Goal: Task Accomplishment & Management: Use online tool/utility

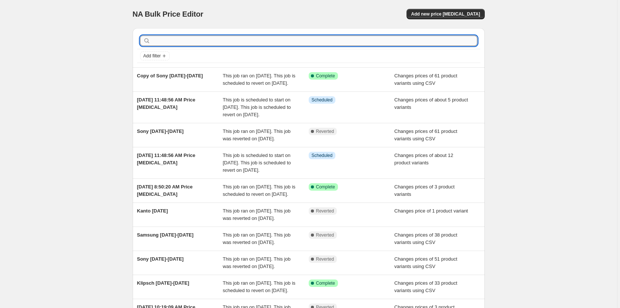
click at [184, 42] on input "text" at bounding box center [314, 41] width 325 height 10
type input "Sonos labour day till"
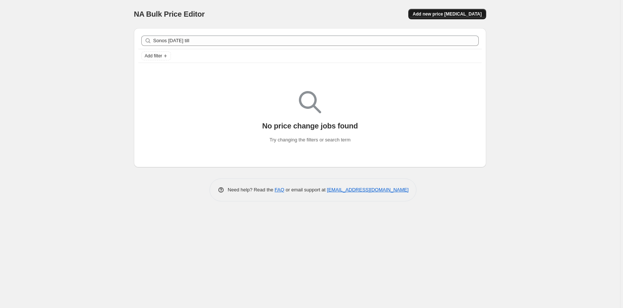
click at [460, 15] on span "Add new price [MEDICAL_DATA]" at bounding box center [447, 14] width 69 height 6
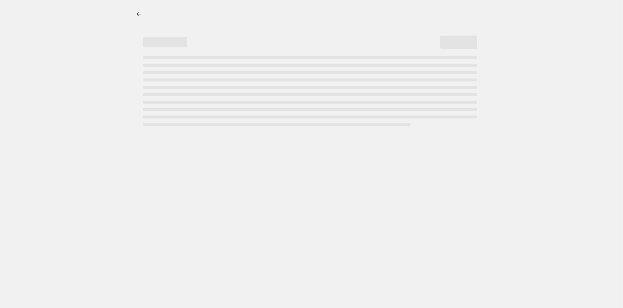
select select "percentage"
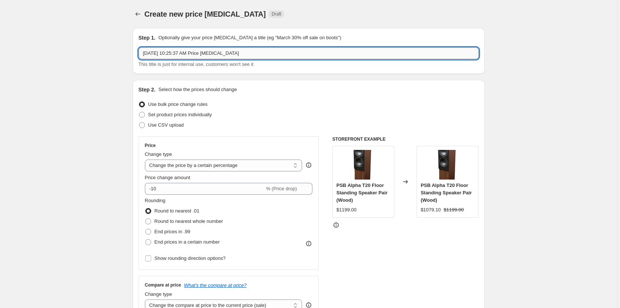
click at [268, 54] on input "Aug 30, 2025, 10:25:37 AM Price change job" at bounding box center [309, 53] width 340 height 12
type input "Sonos [DATE] till [DATE]"
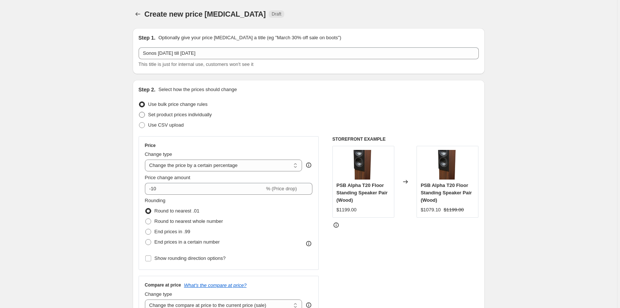
click at [143, 113] on span at bounding box center [142, 115] width 6 height 6
click at [139, 112] on input "Set product prices individually" at bounding box center [139, 112] width 0 height 0
radio input "true"
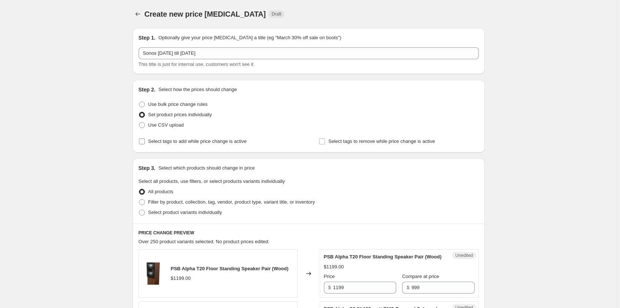
click at [142, 143] on input "Select tags to add while price change is active" at bounding box center [142, 142] width 6 height 6
checkbox input "true"
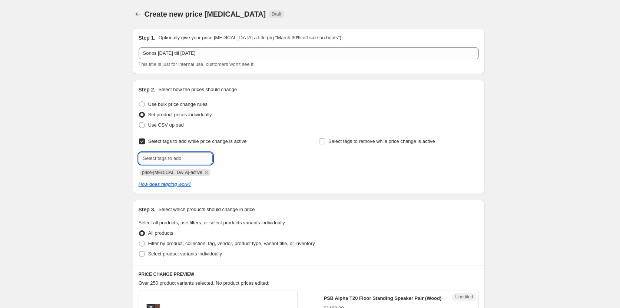
click at [190, 156] on input "text" at bounding box center [176, 159] width 74 height 12
type input "Sonos-Promo"
click at [227, 156] on b "Add" at bounding box center [223, 157] width 9 height 5
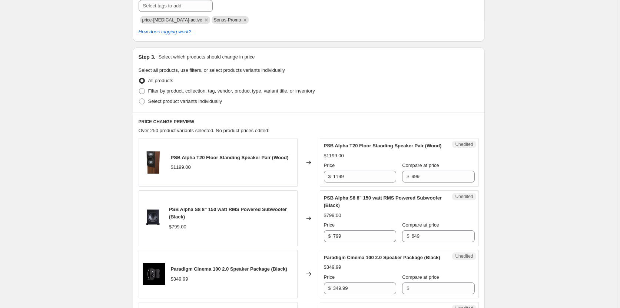
scroll to position [185, 0]
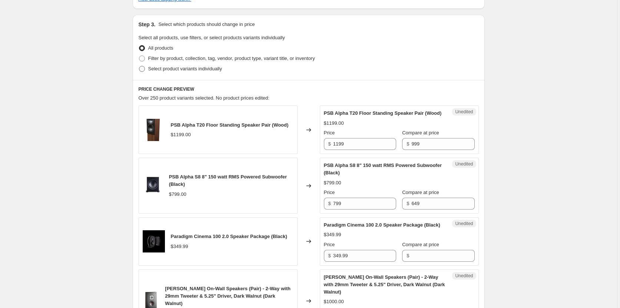
click at [142, 68] on span at bounding box center [142, 69] width 6 height 6
click at [139, 66] on input "Select product variants individually" at bounding box center [139, 66] width 0 height 0
radio input "true"
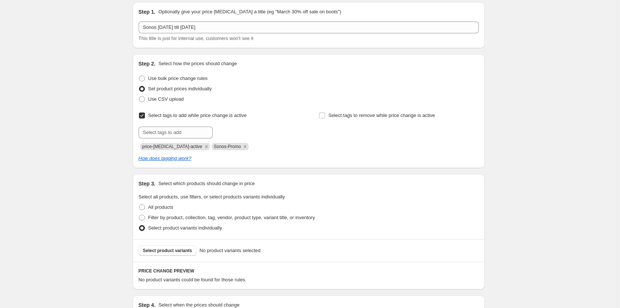
scroll to position [46, 0]
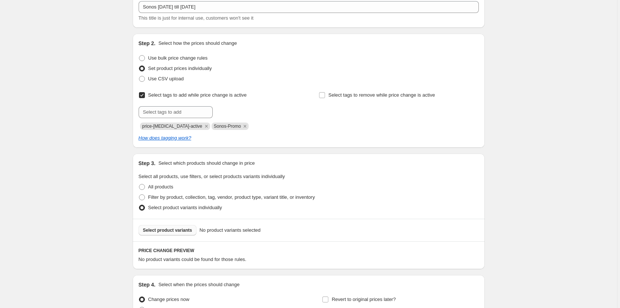
click at [172, 230] on span "Select product variants" at bounding box center [167, 231] width 49 height 6
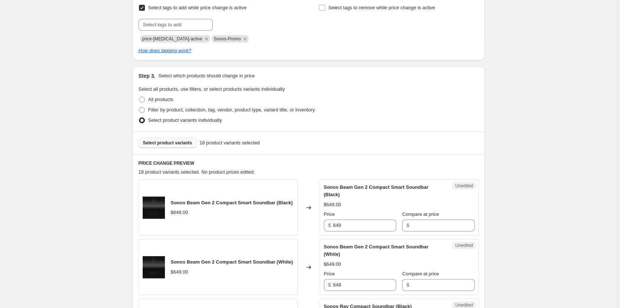
scroll to position [185, 0]
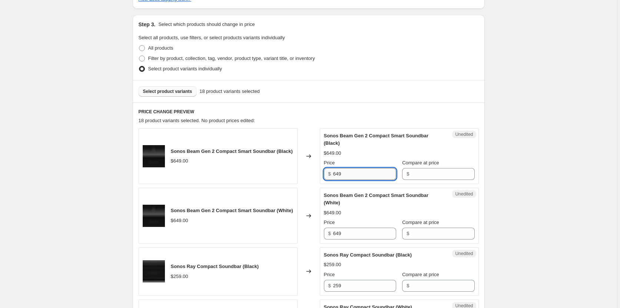
click at [359, 177] on input "649" at bounding box center [364, 174] width 63 height 12
type input "519.00"
click at [475, 169] on div "Unedited Sonos Beam Gen 2 Compact Smart Soundbar (Black) $649.00 Price $ 519.00…" at bounding box center [399, 156] width 159 height 56
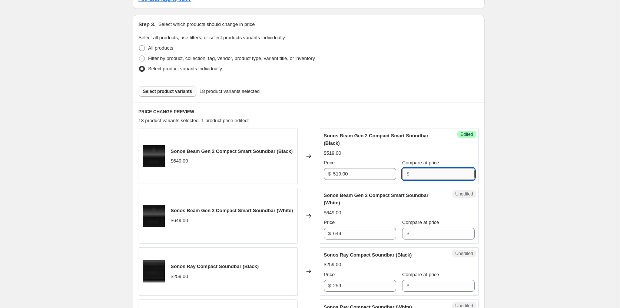
click at [424, 174] on input "Compare at price" at bounding box center [442, 174] width 63 height 12
type input "649.00"
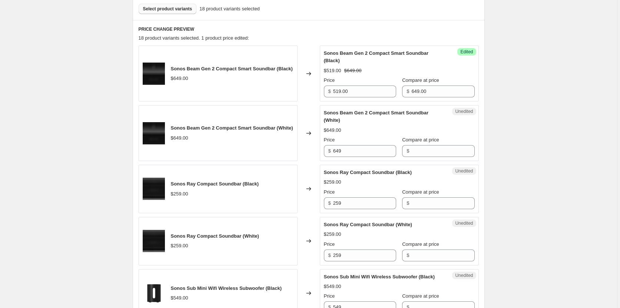
scroll to position [278, 0]
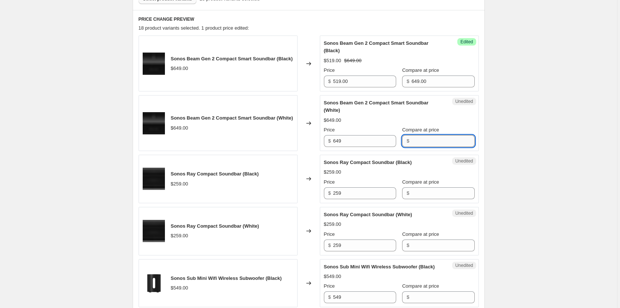
click at [411, 140] on input "Compare at price" at bounding box center [442, 141] width 63 height 12
type input "649.00"
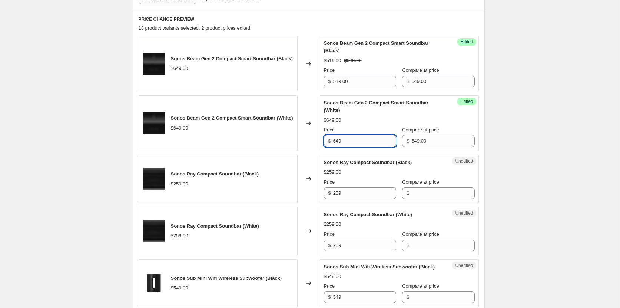
click at [365, 138] on input "649" at bounding box center [364, 141] width 63 height 12
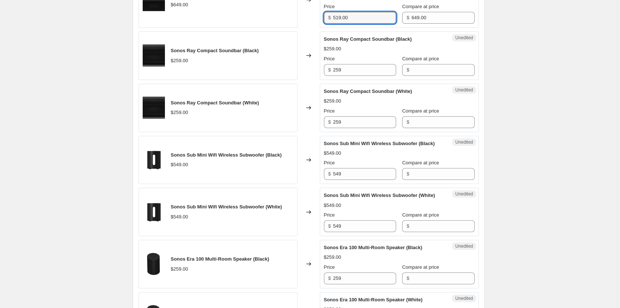
scroll to position [417, 0]
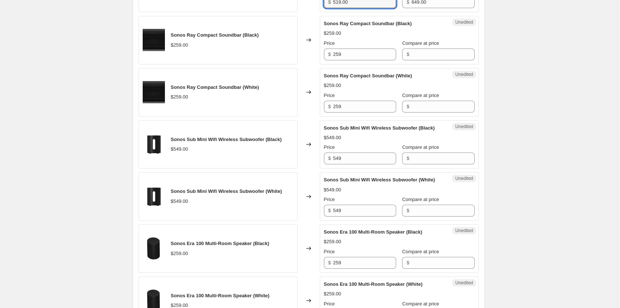
type input "519.00"
click at [366, 53] on input "259" at bounding box center [364, 55] width 63 height 12
type input "233.00"
click at [411, 57] on input "Compare at price" at bounding box center [442, 55] width 63 height 12
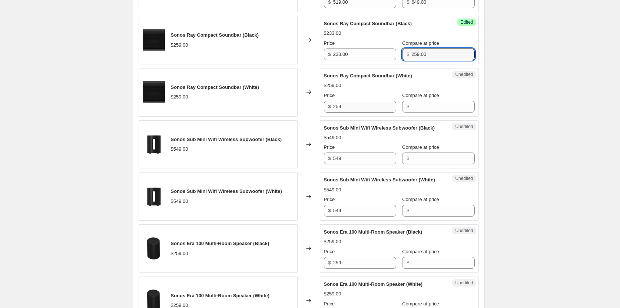
type input "259.00"
click at [354, 108] on input "259" at bounding box center [364, 107] width 63 height 12
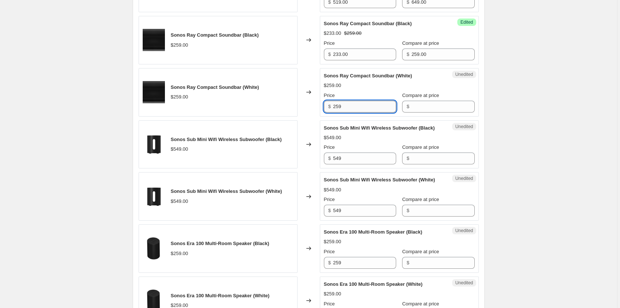
click at [353, 107] on input "259" at bounding box center [364, 107] width 63 height 12
type input "233.00"
click at [425, 105] on input "Compare at price" at bounding box center [442, 107] width 63 height 12
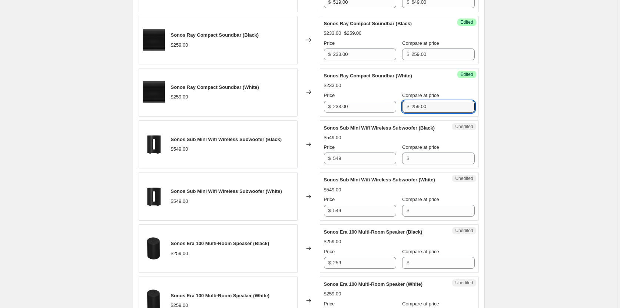
type input "259.00"
click at [422, 165] on input "Compare at price" at bounding box center [442, 159] width 63 height 12
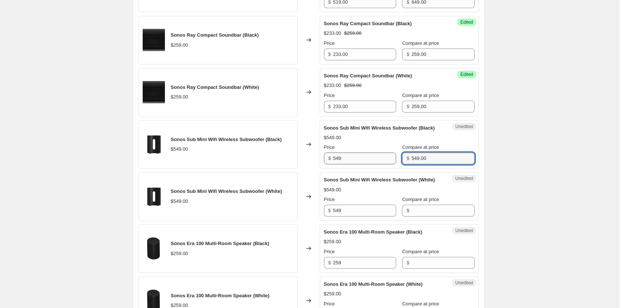
type input "549.00"
click at [366, 165] on input "549" at bounding box center [364, 159] width 63 height 12
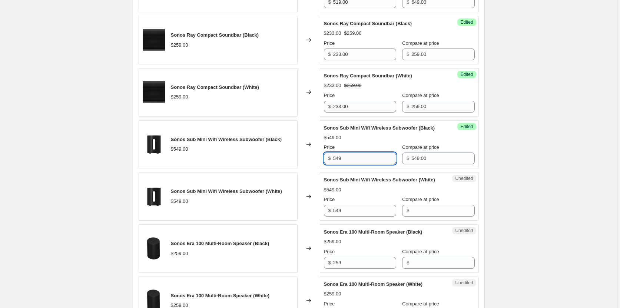
click at [366, 165] on input "549" at bounding box center [364, 159] width 63 height 12
type input "439.00"
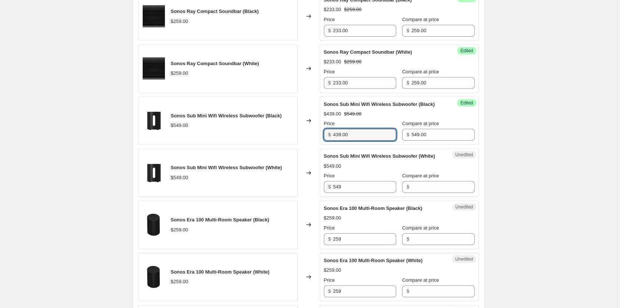
scroll to position [463, 0]
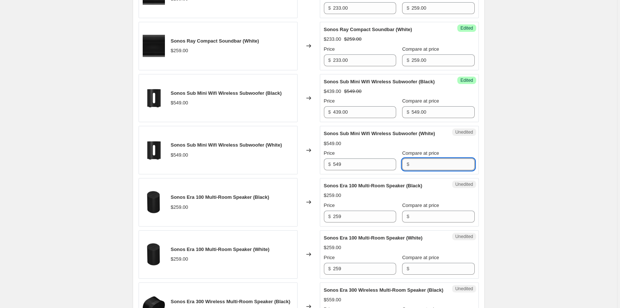
click at [431, 170] on input "Compare at price" at bounding box center [442, 165] width 63 height 12
type input "549.00"
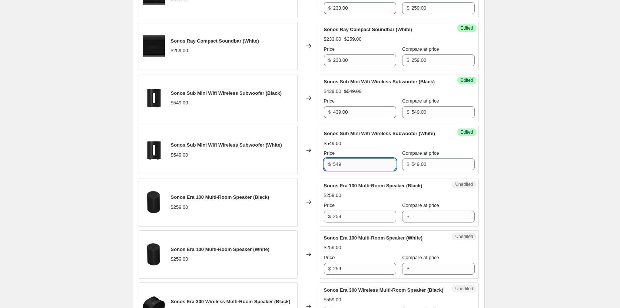
click at [359, 170] on input "549" at bounding box center [364, 165] width 63 height 12
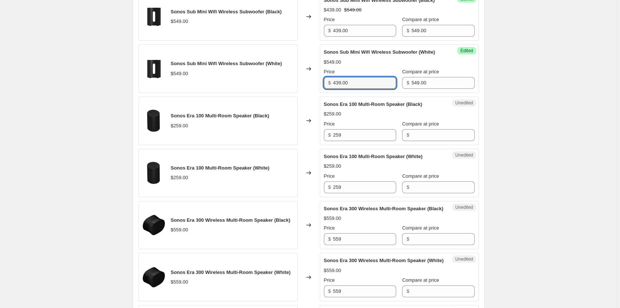
scroll to position [556, 0]
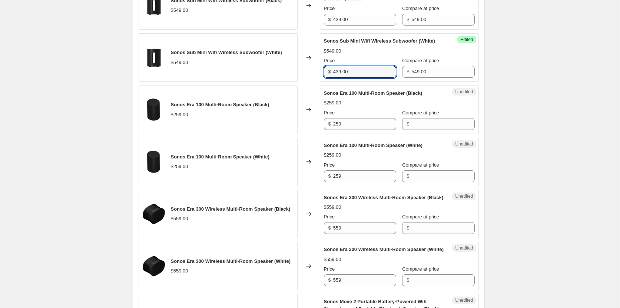
type input "439.00"
click at [378, 130] on input "259" at bounding box center [364, 124] width 63 height 12
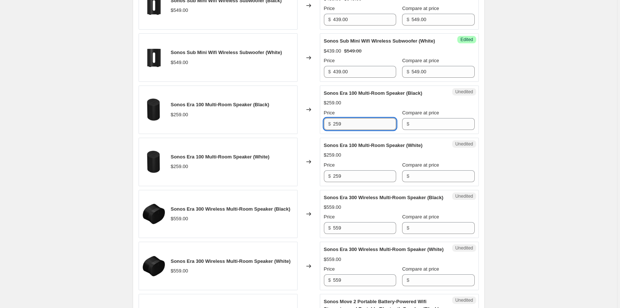
click at [378, 130] on input "259" at bounding box center [364, 124] width 63 height 12
type input "232.00"
click at [414, 130] on input "Compare at price" at bounding box center [442, 124] width 63 height 12
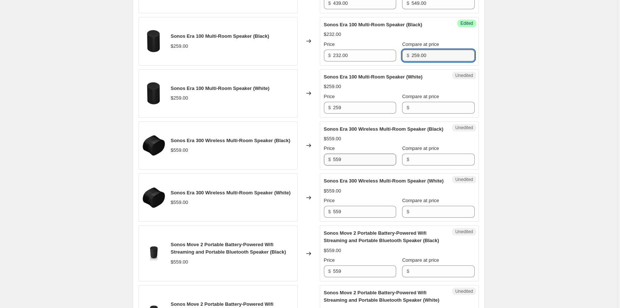
scroll to position [649, 0]
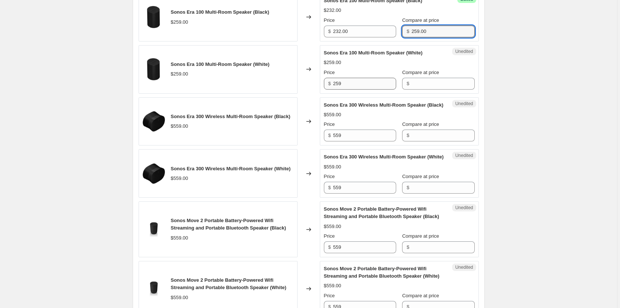
type input "259.00"
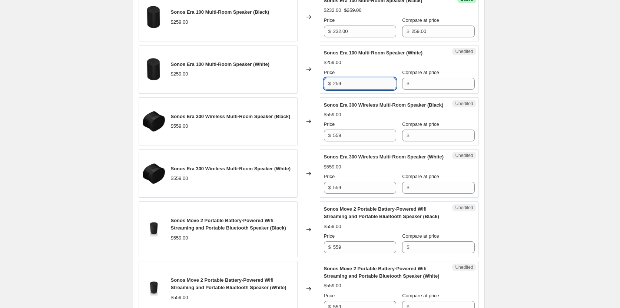
click at [365, 90] on input "259" at bounding box center [364, 84] width 63 height 12
type input "232.00"
click at [428, 90] on div "Compare at price $" at bounding box center [438, 79] width 72 height 21
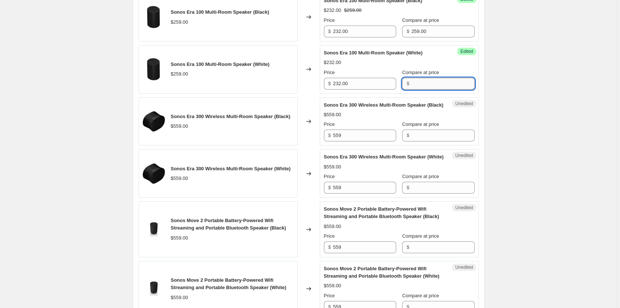
click at [424, 90] on input "Compare at price" at bounding box center [442, 84] width 63 height 12
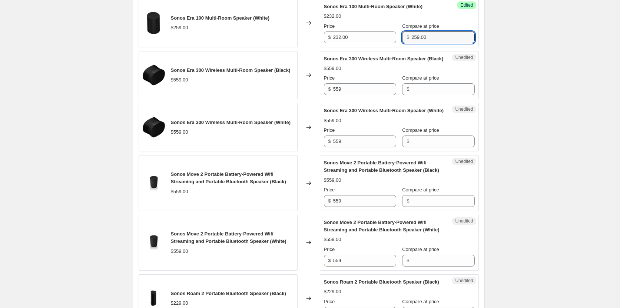
type input "259.00"
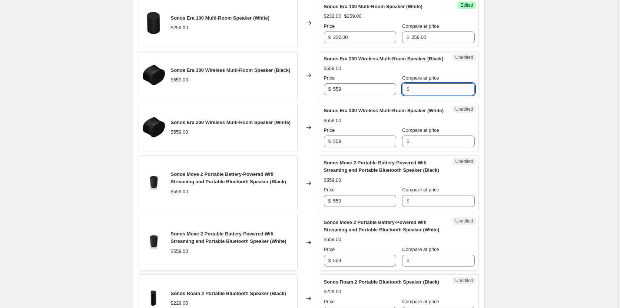
click at [424, 95] on input "Compare at price" at bounding box center [442, 89] width 63 height 12
type input "559.00"
click at [369, 95] on input "559" at bounding box center [364, 89] width 63 height 12
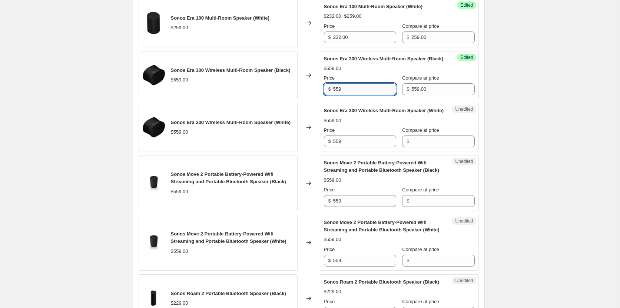
click at [369, 95] on input "559" at bounding box center [364, 89] width 63 height 12
type input "447.00"
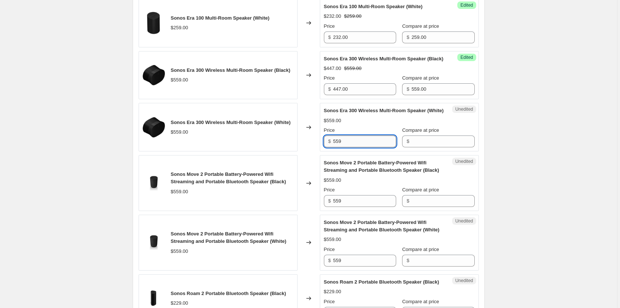
click at [370, 148] on input "559" at bounding box center [364, 142] width 63 height 12
type input "447.00"
click at [419, 148] on input "Compare at price" at bounding box center [442, 142] width 63 height 12
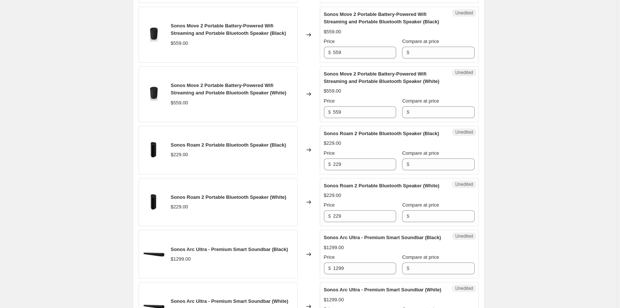
scroll to position [834, 0]
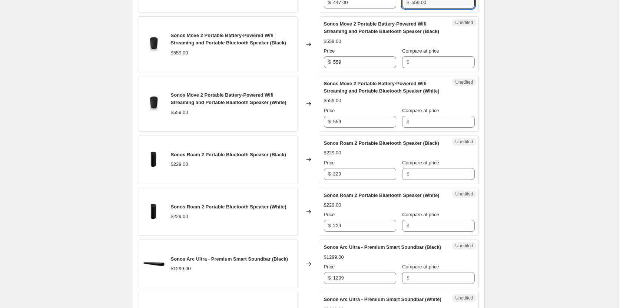
type input "559.00"
click at [430, 68] on input "Compare at price" at bounding box center [442, 62] width 63 height 12
type input "559.00"
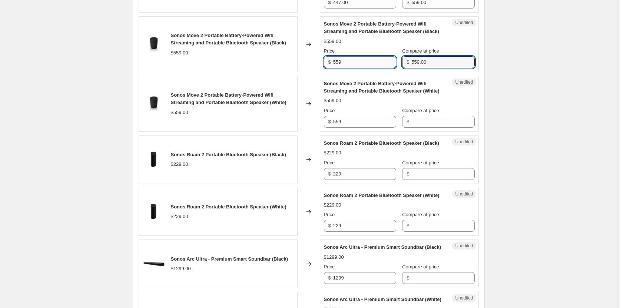
click at [370, 68] on input "559" at bounding box center [364, 62] width 63 height 12
type input "434.00"
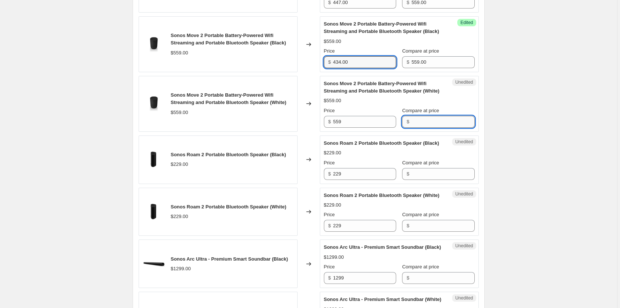
click at [443, 128] on input "Compare at price" at bounding box center [442, 122] width 63 height 12
type input "559.00"
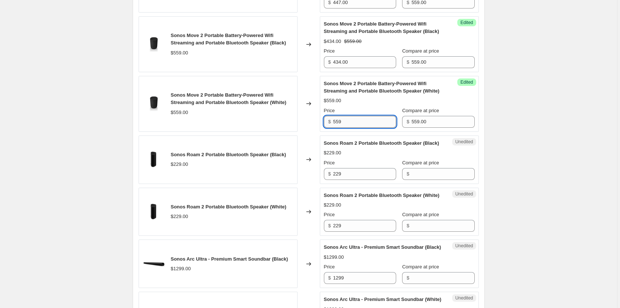
click at [368, 128] on input "559" at bounding box center [364, 122] width 63 height 12
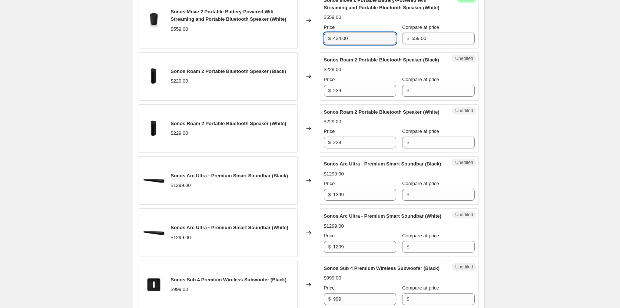
scroll to position [973, 0]
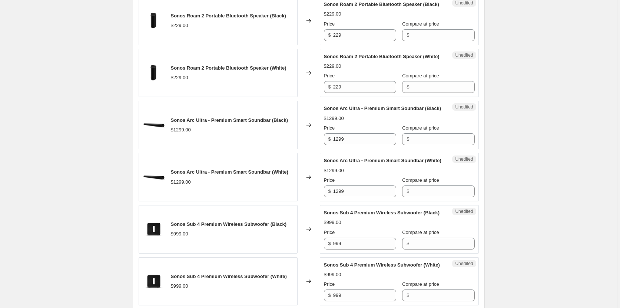
type input "434.00"
click at [420, 93] on input "Compare at price" at bounding box center [442, 87] width 63 height 12
type input "229.00"
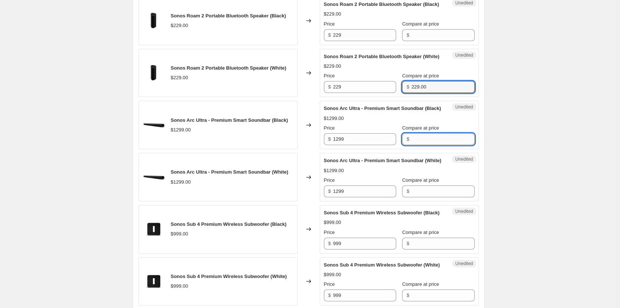
click at [421, 145] on input "Compare at price" at bounding box center [442, 139] width 63 height 12
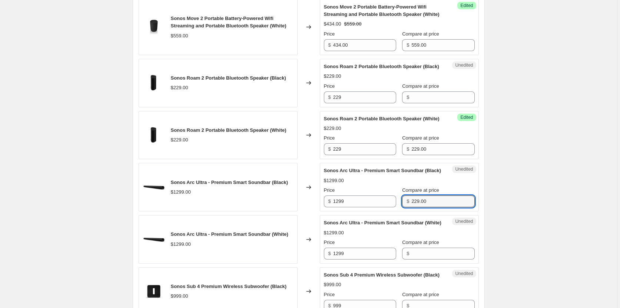
scroll to position [927, 0]
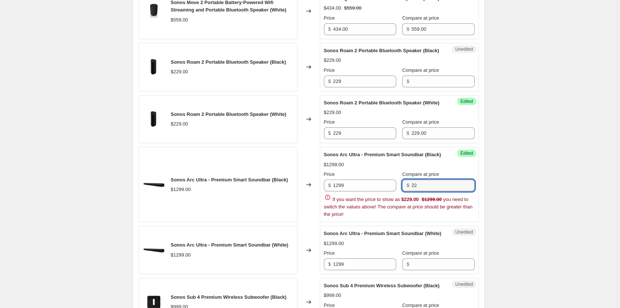
type input "2"
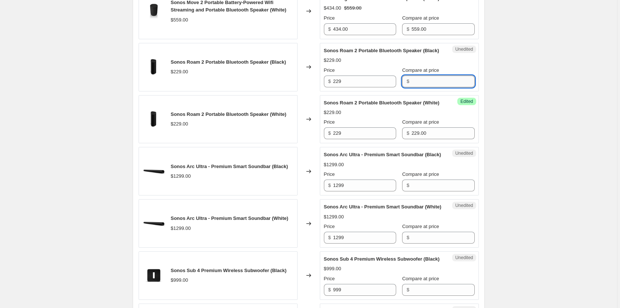
click at [415, 87] on input "Compare at price" at bounding box center [442, 82] width 63 height 12
type input "229.00"
click at [361, 87] on input "229" at bounding box center [364, 82] width 63 height 12
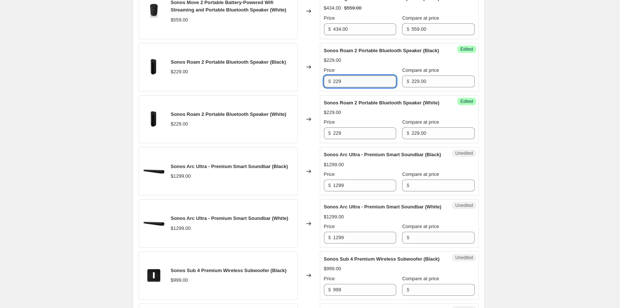
click at [361, 87] on input "229" at bounding box center [364, 82] width 63 height 12
type input "178.00"
click at [360, 139] on input "229" at bounding box center [364, 134] width 63 height 12
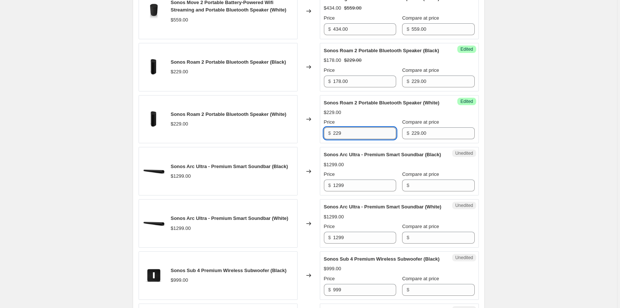
click at [360, 139] on input "229" at bounding box center [364, 134] width 63 height 12
type input "178.00"
click at [479, 144] on div "Success Edited Sonos Roam 2 Portable Bluetooth Speaker (White) $178.00 $229.00 …" at bounding box center [399, 119] width 159 height 49
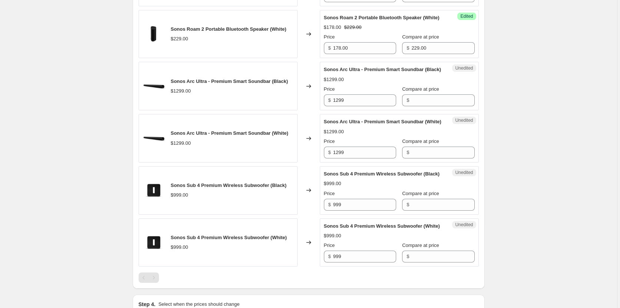
scroll to position [1019, 0]
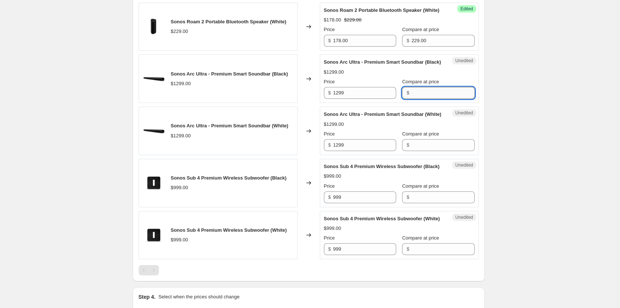
click at [431, 99] on input "Compare at price" at bounding box center [442, 93] width 63 height 12
type input "1299.00"
click at [426, 151] on input "Compare at price" at bounding box center [442, 145] width 63 height 12
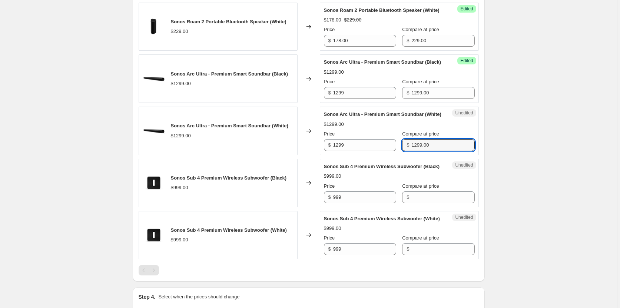
type input "1299.00"
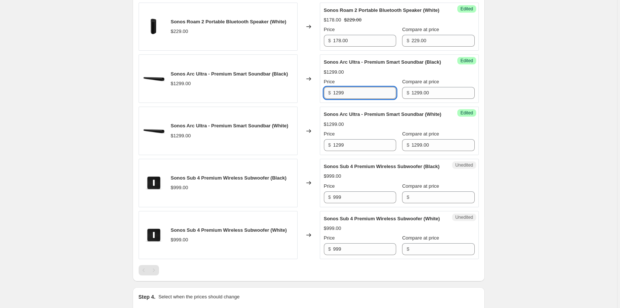
click at [368, 99] on input "1299" at bounding box center [364, 93] width 63 height 12
type input "1169.00"
click at [365, 151] on input "1299" at bounding box center [364, 145] width 63 height 12
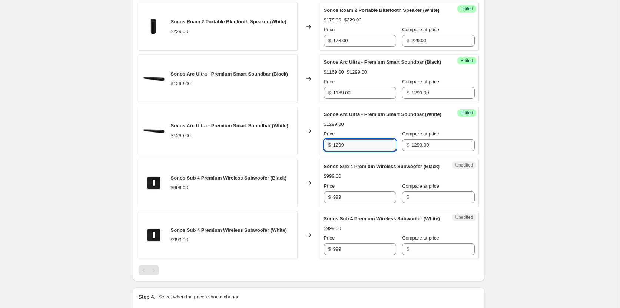
click at [365, 151] on input "1299" at bounding box center [364, 145] width 63 height 12
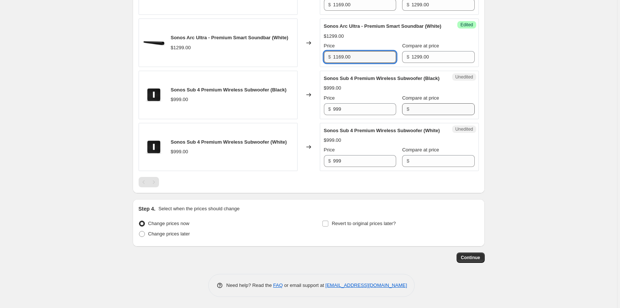
type input "1169.00"
click at [432, 115] on input "Compare at price" at bounding box center [442, 109] width 63 height 12
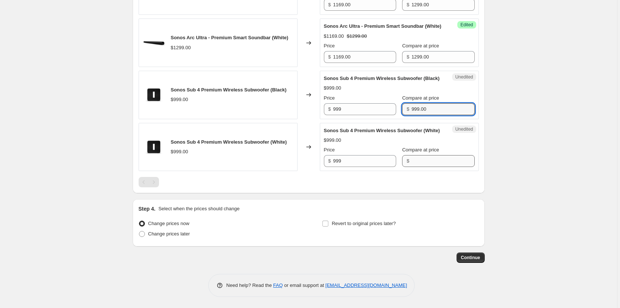
type input "999.00"
click at [416, 167] on input "Compare at price" at bounding box center [442, 161] width 63 height 12
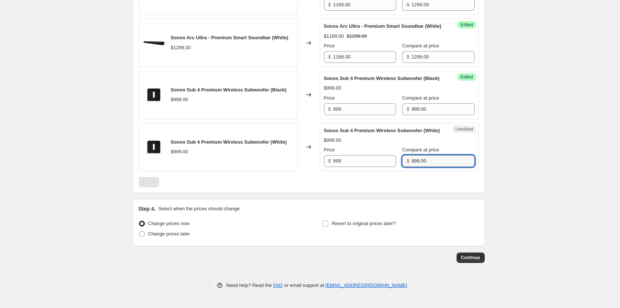
type input "999.00"
click at [364, 115] on input "999" at bounding box center [364, 109] width 63 height 12
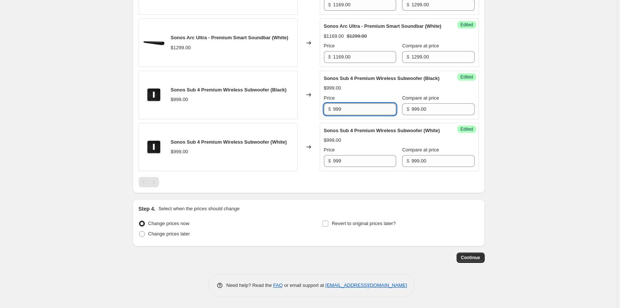
click at [364, 115] on input "999" at bounding box center [364, 109] width 63 height 12
type input "849.00"
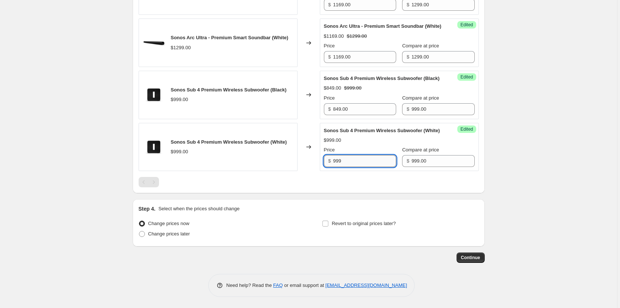
click at [362, 167] on input "999" at bounding box center [364, 161] width 63 height 12
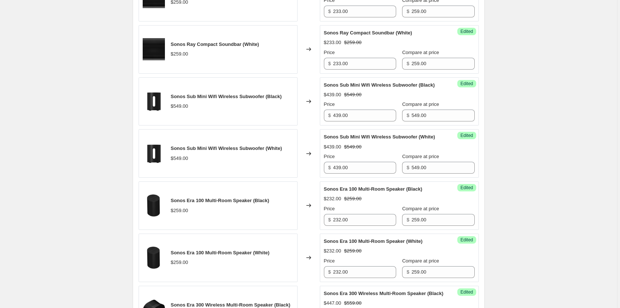
scroll to position [278, 0]
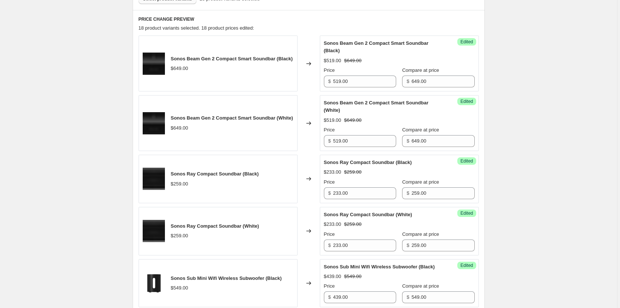
type input "849.00"
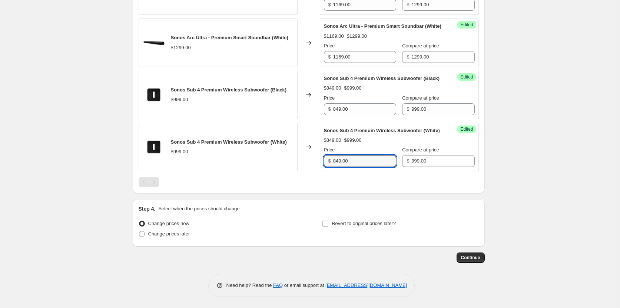
scroll to position [1182, 0]
click at [326, 224] on input "Revert to original prices later?" at bounding box center [325, 224] width 6 height 6
checkbox input "true"
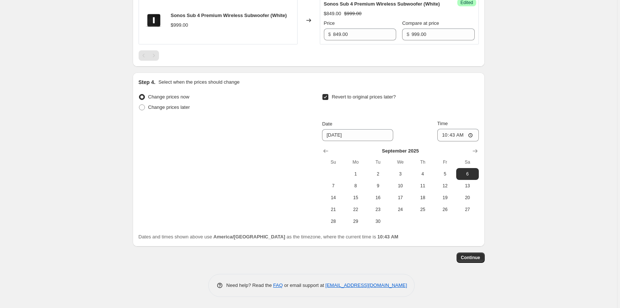
scroll to position [1308, 0]
click at [341, 186] on span "7" at bounding box center [333, 186] width 16 height 6
type input "[DATE]"
click at [456, 136] on input "10:43" at bounding box center [458, 135] width 42 height 13
type input "01:01"
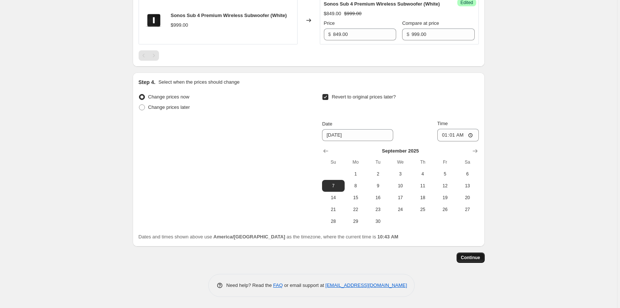
click at [473, 259] on span "Continue" at bounding box center [470, 258] width 19 height 6
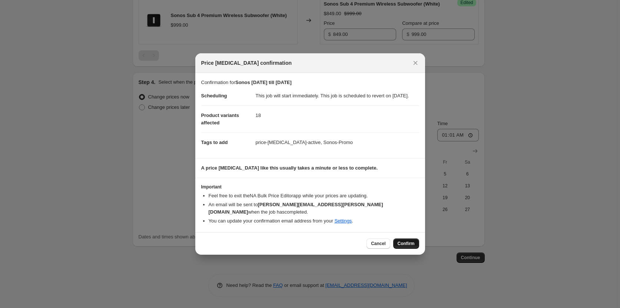
click at [409, 242] on span "Confirm" at bounding box center [406, 244] width 17 height 6
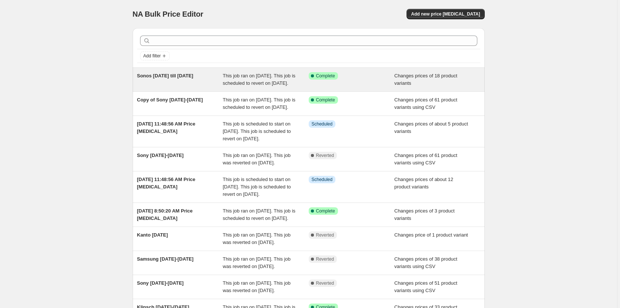
click at [183, 74] on span "Sonos [DATE] till [DATE]" at bounding box center [165, 76] width 56 height 6
click at [178, 76] on span "Sonos [DATE] till [DATE]" at bounding box center [165, 76] width 56 height 6
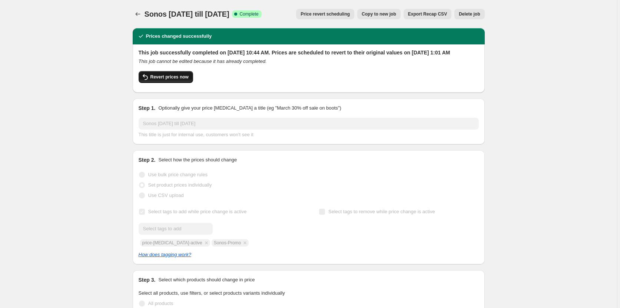
click at [177, 80] on span "Revert prices now" at bounding box center [169, 77] width 38 height 6
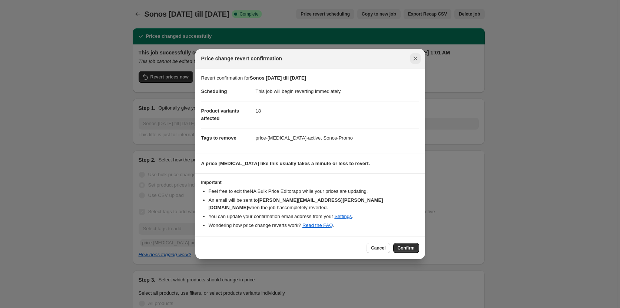
click at [415, 60] on icon "Close" at bounding box center [415, 58] width 7 height 7
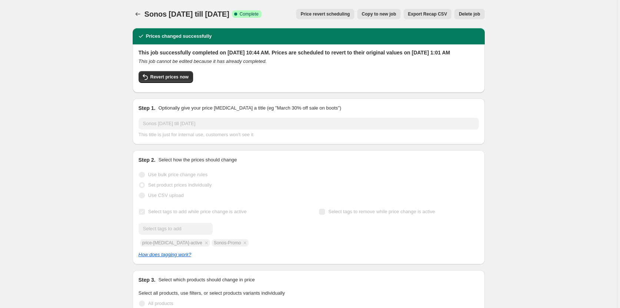
click at [180, 80] on span "Revert prices now" at bounding box center [169, 77] width 38 height 6
checkbox input "false"
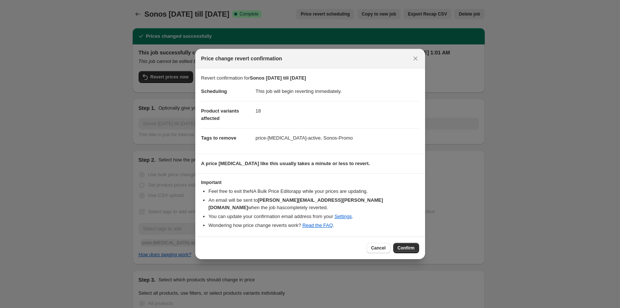
click at [412, 245] on span "Confirm" at bounding box center [406, 248] width 17 height 6
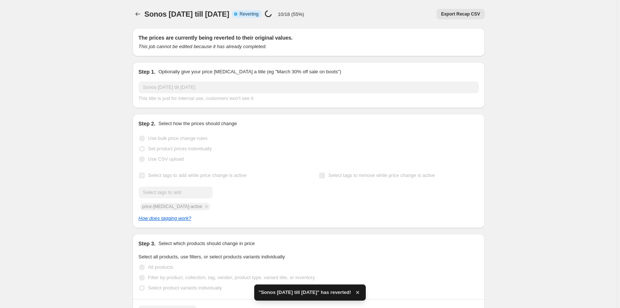
checkbox input "true"
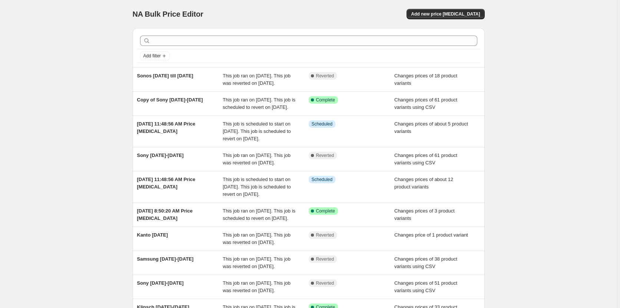
click at [217, 47] on div at bounding box center [308, 41] width 343 height 16
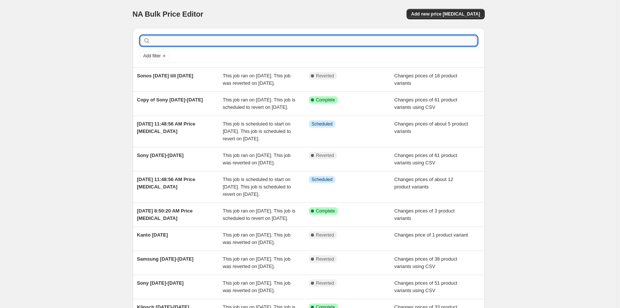
click at [221, 42] on input "text" at bounding box center [314, 41] width 325 height 10
type input "Sonos Lab"
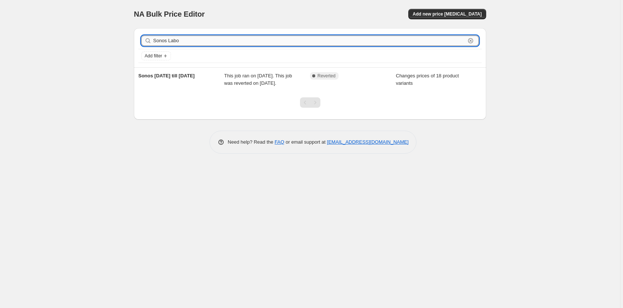
click at [190, 42] on input "Sonos Labo" at bounding box center [309, 41] width 312 height 10
type input "S"
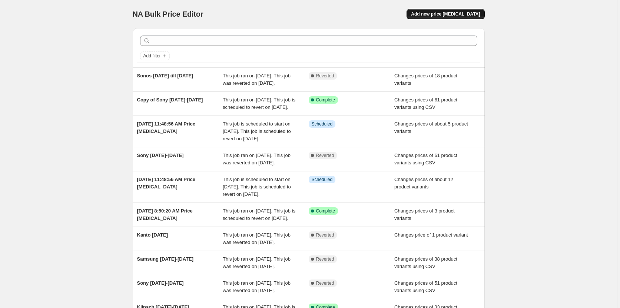
click at [443, 11] on span "Add new price [MEDICAL_DATA]" at bounding box center [445, 14] width 69 height 6
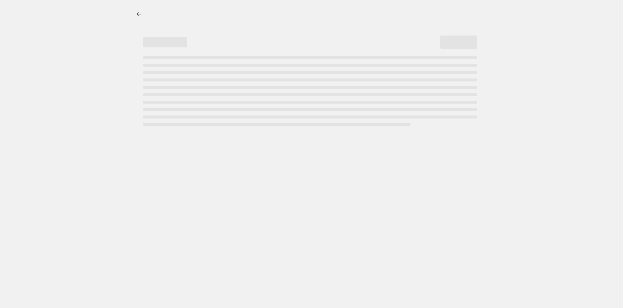
select select "percentage"
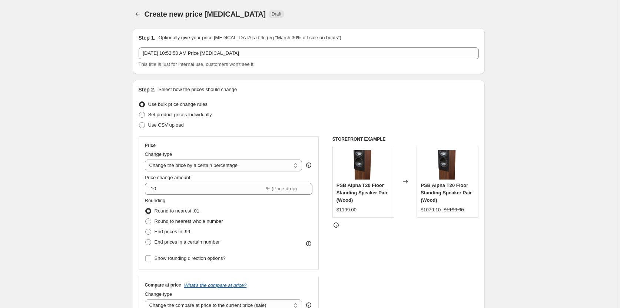
scroll to position [46, 0]
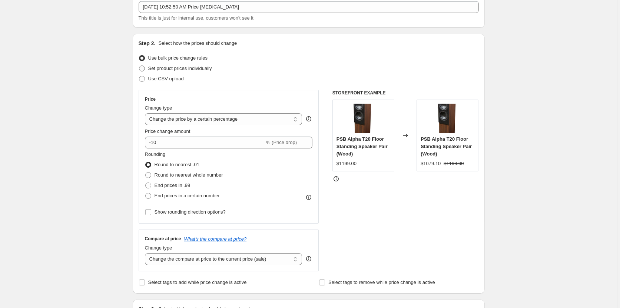
click at [144, 68] on span at bounding box center [142, 69] width 6 height 6
click at [139, 66] on input "Set product prices individually" at bounding box center [139, 66] width 0 height 0
radio input "true"
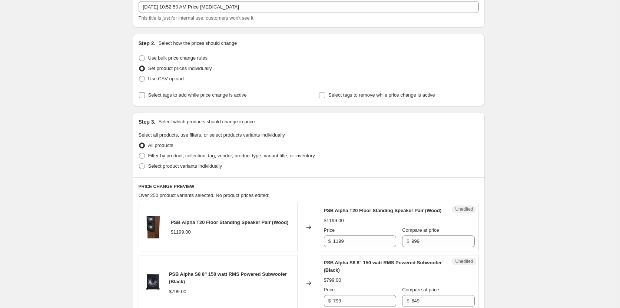
click at [144, 96] on input "Select tags to add while price change is active" at bounding box center [142, 95] width 6 height 6
checkbox input "true"
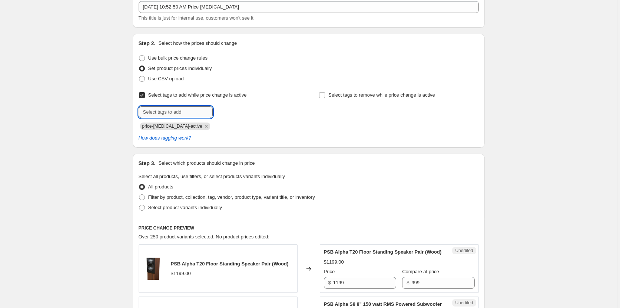
click at [191, 112] on input "text" at bounding box center [176, 112] width 74 height 12
type input "Sonos-Promo"
click at [232, 110] on span "Sonos-Promo" at bounding box center [243, 111] width 29 height 5
click at [191, 110] on input "text" at bounding box center [176, 112] width 74 height 12
type input "Sonos-Sale"
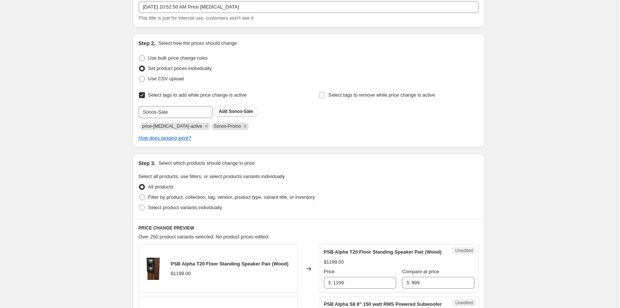
click at [227, 107] on button "Add Sonos-Sale" at bounding box center [236, 111] width 43 height 10
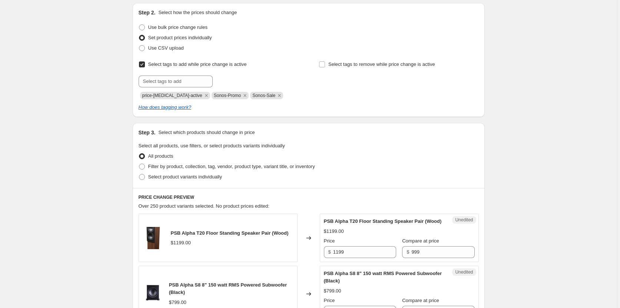
scroll to position [93, 0]
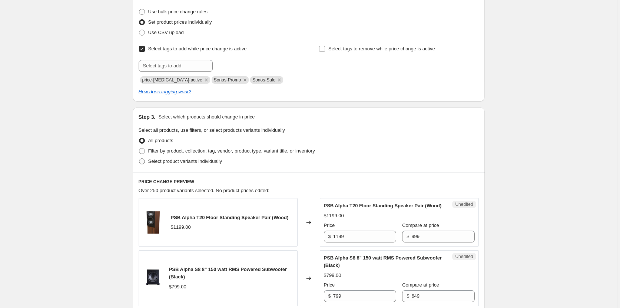
click at [142, 161] on span at bounding box center [142, 162] width 6 height 6
click at [139, 159] on input "Select product variants individually" at bounding box center [139, 159] width 0 height 0
radio input "true"
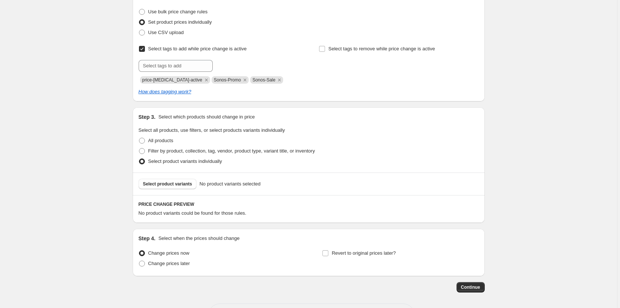
scroll to position [122, 0]
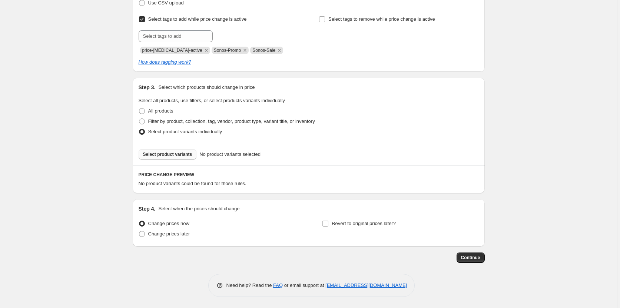
click at [167, 153] on span "Select product variants" at bounding box center [167, 155] width 49 height 6
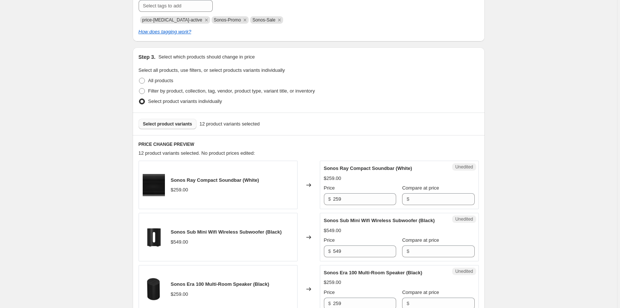
scroll to position [169, 0]
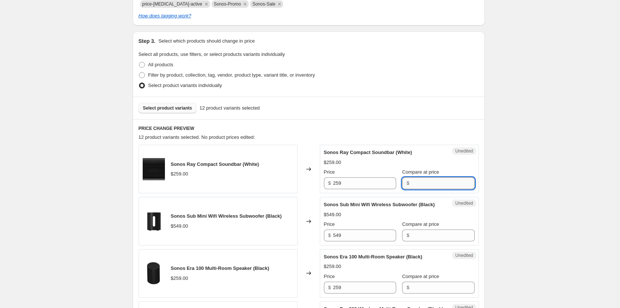
click at [420, 183] on input "Compare at price" at bounding box center [442, 184] width 63 height 12
type input "259.00"
click at [365, 186] on input "259" at bounding box center [364, 184] width 63 height 12
type input "233.00"
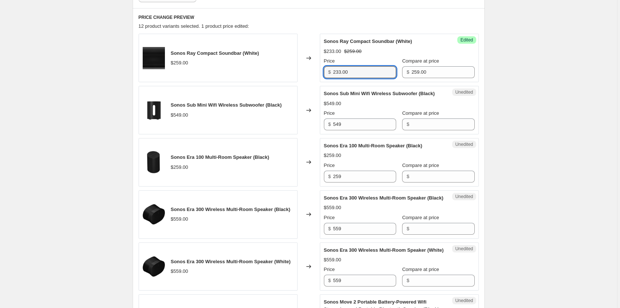
scroll to position [308, 0]
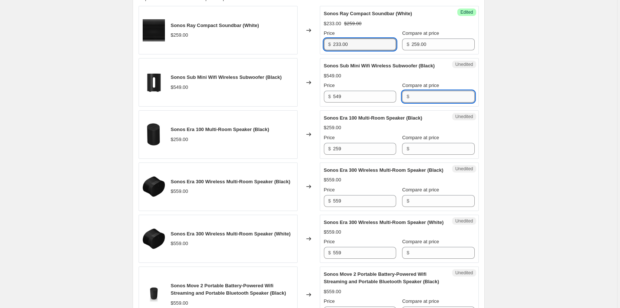
click at [419, 103] on input "Compare at price" at bounding box center [442, 97] width 63 height 12
type input "549.00"
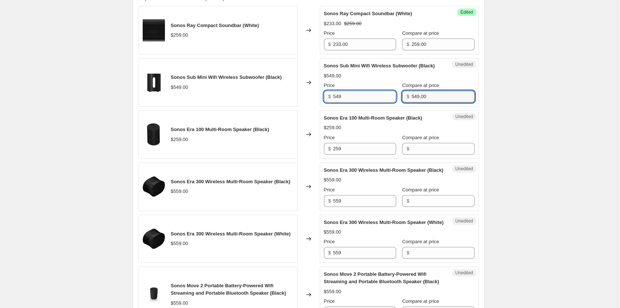
click at [357, 103] on input "549" at bounding box center [364, 97] width 63 height 12
type input "439.00"
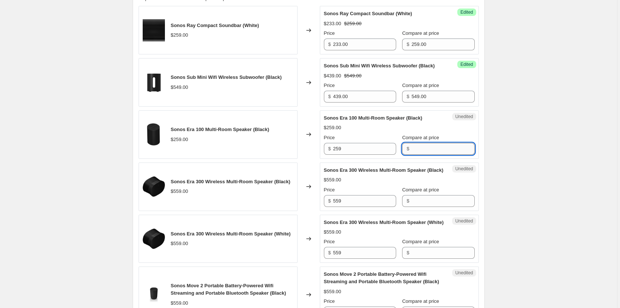
click at [429, 155] on input "Compare at price" at bounding box center [442, 149] width 63 height 12
type input "259.00"
click at [375, 155] on input "259" at bounding box center [364, 149] width 63 height 12
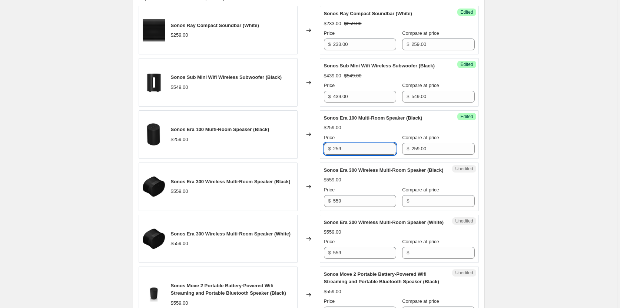
click at [375, 155] on input "259" at bounding box center [364, 149] width 63 height 12
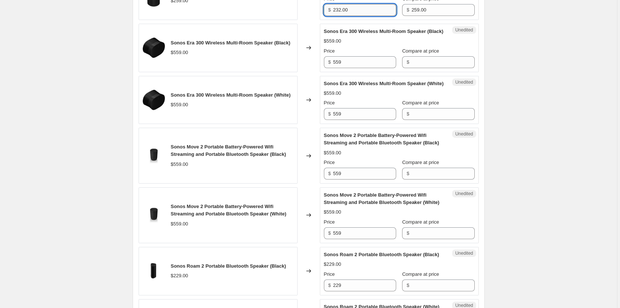
scroll to position [493, 0]
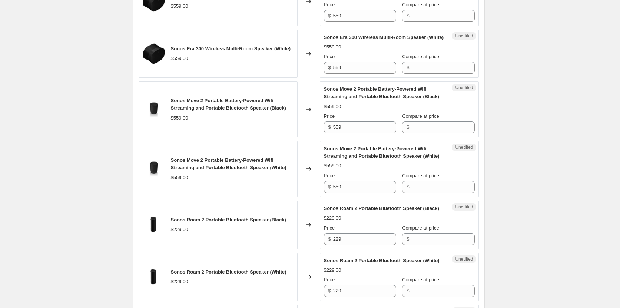
type input "232.00"
click at [432, 74] on input "Compare at price" at bounding box center [442, 68] width 63 height 12
type input "559.00"
click at [370, 74] on input "559" at bounding box center [364, 68] width 63 height 12
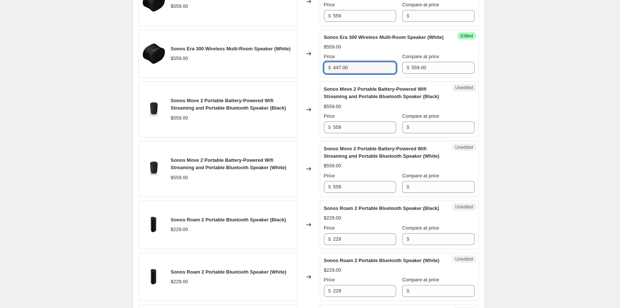
type input "447.00"
click at [534, 143] on div "Create new price [MEDICAL_DATA]. This page is ready Create new price [MEDICAL_D…" at bounding box center [308, 51] width 617 height 1088
click at [418, 22] on input "Compare at price" at bounding box center [442, 16] width 63 height 12
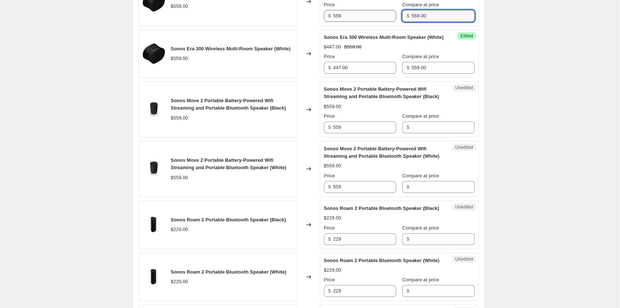
type input "559.00"
click at [364, 22] on input "559" at bounding box center [364, 16] width 63 height 12
type input "447.00"
click at [537, 165] on div "Create new price [MEDICAL_DATA]. This page is ready Create new price [MEDICAL_D…" at bounding box center [308, 51] width 617 height 1088
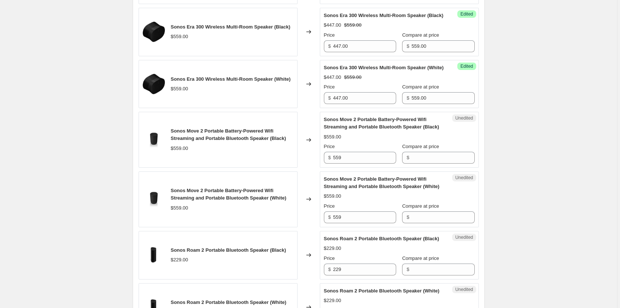
scroll to position [447, 0]
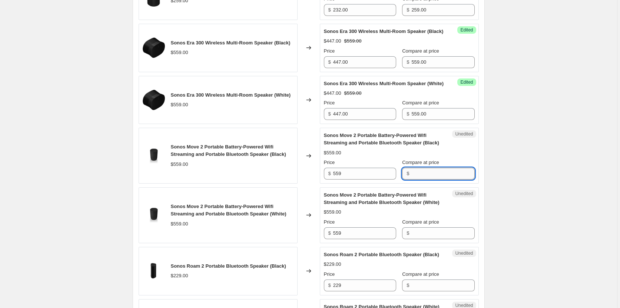
click at [439, 180] on input "Compare at price" at bounding box center [442, 174] width 63 height 12
type input "559.00"
click at [427, 239] on input "Compare at price" at bounding box center [442, 234] width 63 height 12
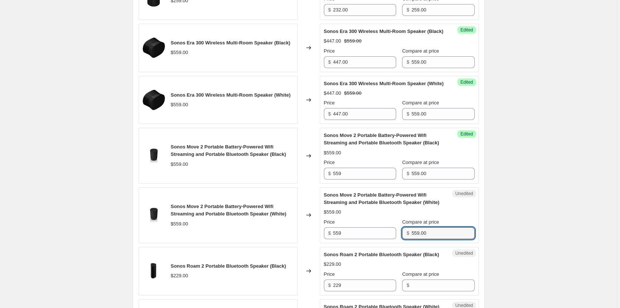
type input "559.00"
click at [374, 180] on input "559" at bounding box center [364, 174] width 63 height 12
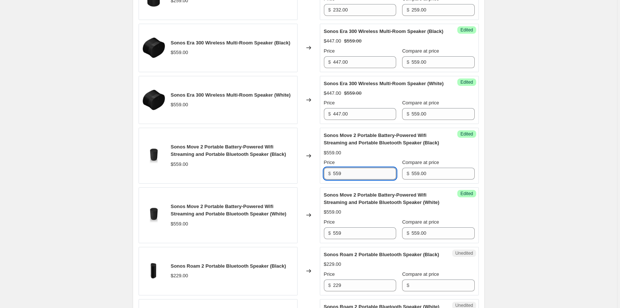
click at [374, 180] on input "559" at bounding box center [364, 174] width 63 height 12
type input "434.00"
click at [375, 239] on input "559" at bounding box center [364, 234] width 63 height 12
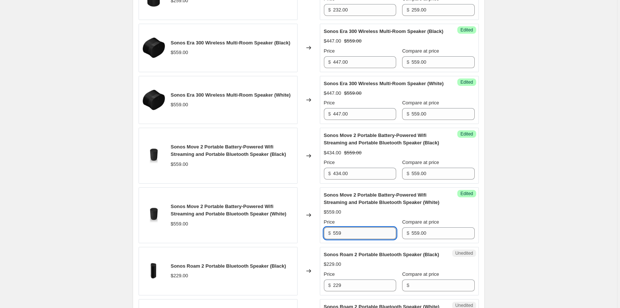
click at [375, 239] on input "559" at bounding box center [364, 234] width 63 height 12
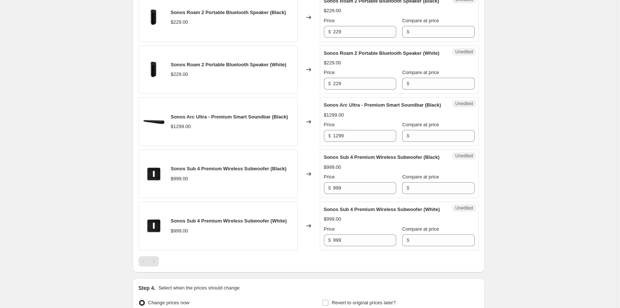
scroll to position [678, 0]
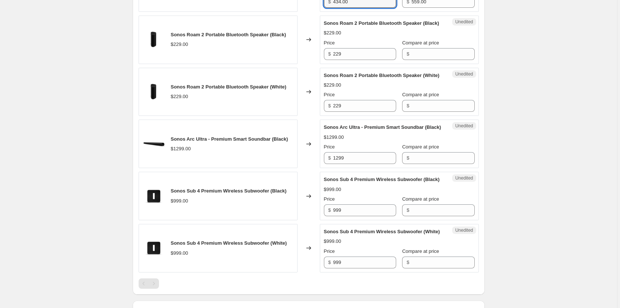
type input "434.00"
click at [423, 60] on input "Compare at price" at bounding box center [442, 54] width 63 height 12
type input "229.00"
click at [368, 60] on input "229" at bounding box center [364, 54] width 63 height 12
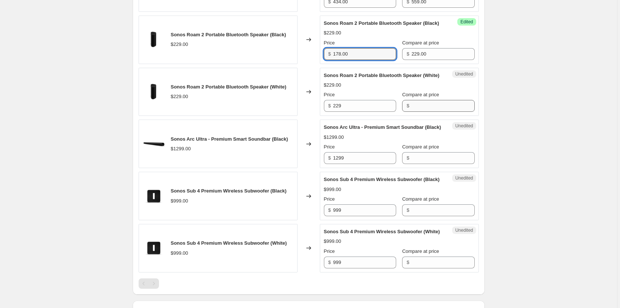
type input "178.00"
click at [424, 112] on input "Compare at price" at bounding box center [442, 106] width 63 height 12
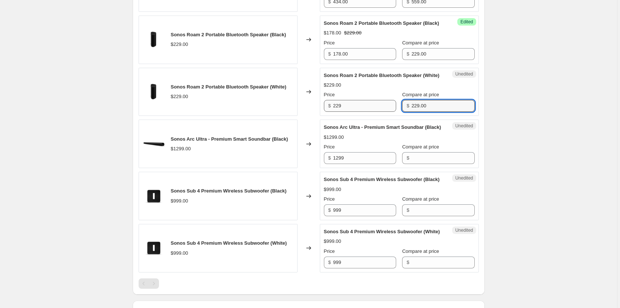
type input "229.00"
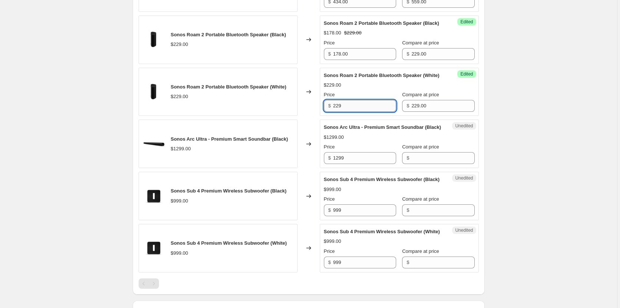
click at [364, 112] on input "229" at bounding box center [364, 106] width 63 height 12
type input "178.00"
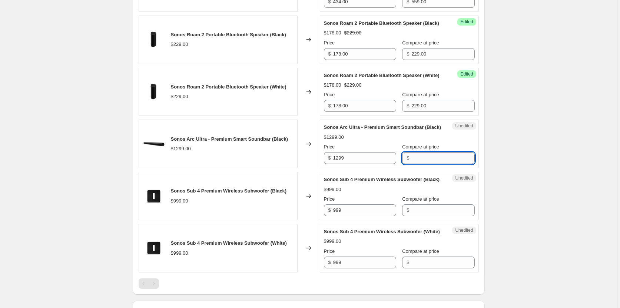
click at [426, 164] on input "Compare at price" at bounding box center [442, 158] width 63 height 12
type input "1299.00"
click at [368, 164] on input "1299" at bounding box center [364, 158] width 63 height 12
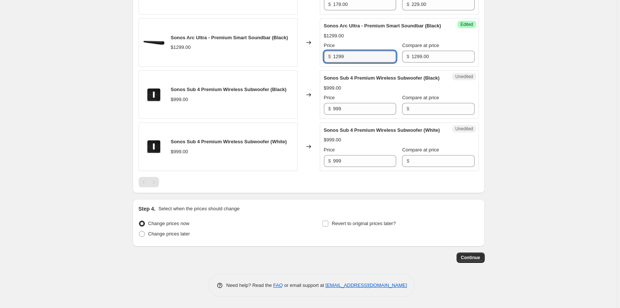
scroll to position [793, 0]
type input "1"
type input "1169.00"
click at [438, 115] on input "Compare at price" at bounding box center [442, 109] width 63 height 12
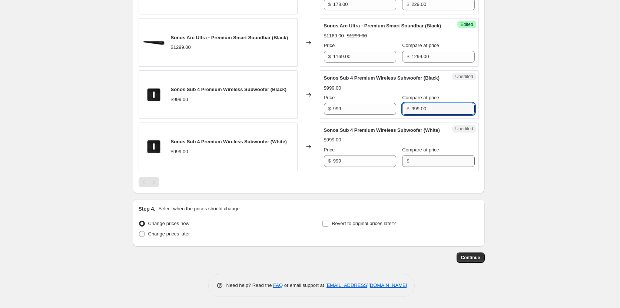
type input "999.00"
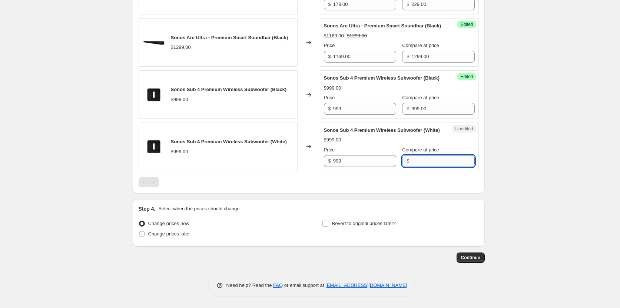
click at [421, 167] on input "Compare at price" at bounding box center [442, 161] width 63 height 12
type input "999.00"
click at [361, 115] on input "999" at bounding box center [364, 109] width 63 height 12
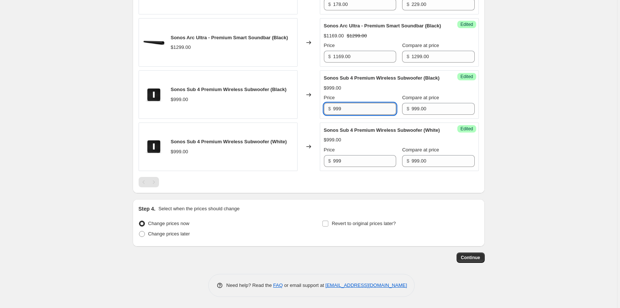
click at [361, 115] on input "999" at bounding box center [364, 109] width 63 height 12
type input "849.00"
click at [355, 167] on input "999" at bounding box center [364, 161] width 63 height 12
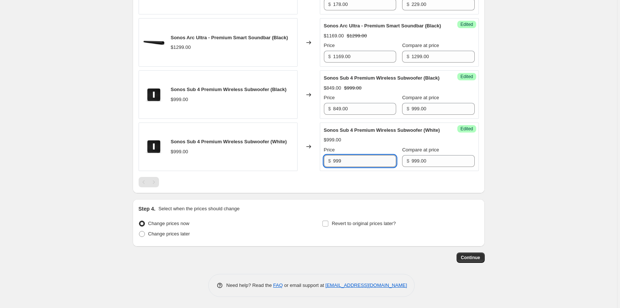
click at [355, 167] on input "999" at bounding box center [364, 161] width 63 height 12
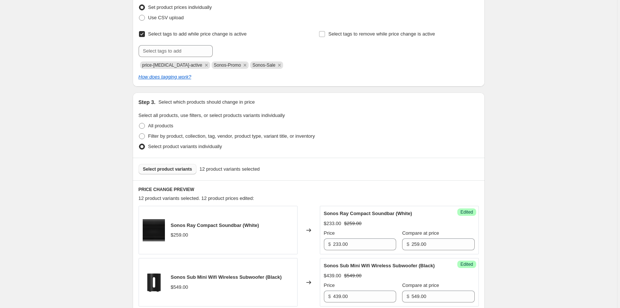
scroll to position [52, 0]
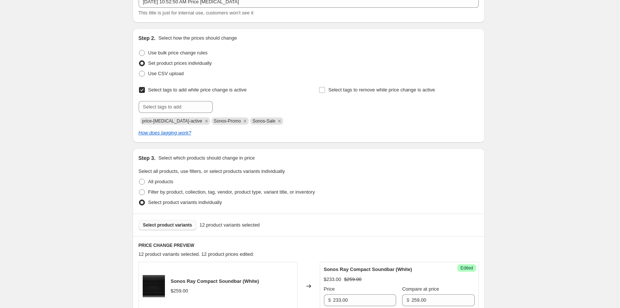
type input "849.00"
click at [175, 226] on span "Select product variants" at bounding box center [167, 225] width 49 height 6
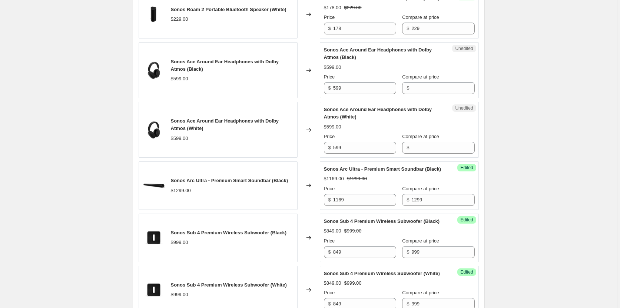
scroll to position [726, 0]
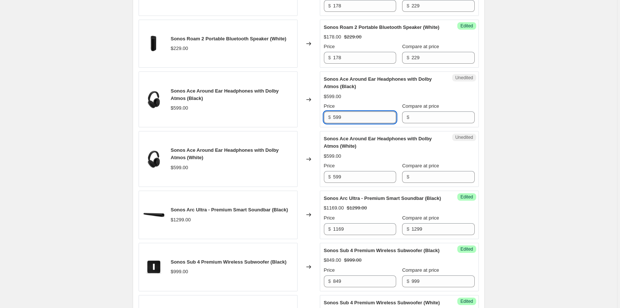
click at [357, 123] on input "599" at bounding box center [364, 118] width 63 height 12
type input "399.00"
click at [418, 123] on input "Compare at price" at bounding box center [442, 118] width 63 height 12
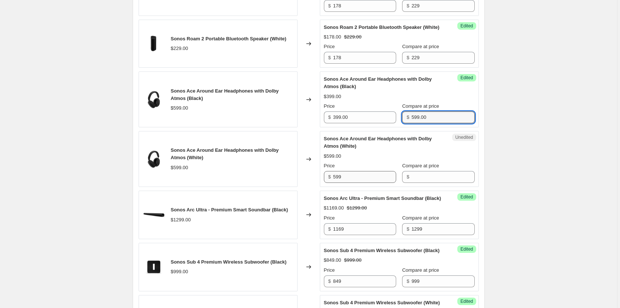
type input "599.00"
click at [364, 183] on input "599" at bounding box center [364, 177] width 63 height 12
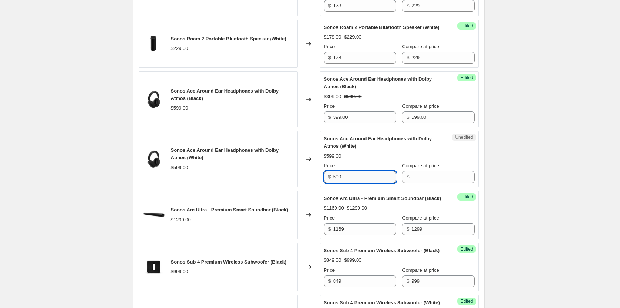
click at [364, 183] on input "599" at bounding box center [364, 177] width 63 height 12
type input "399.00"
click at [430, 183] on input "Compare at price" at bounding box center [442, 177] width 63 height 12
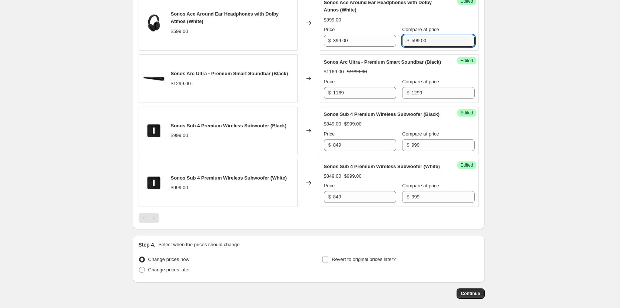
scroll to position [912, 0]
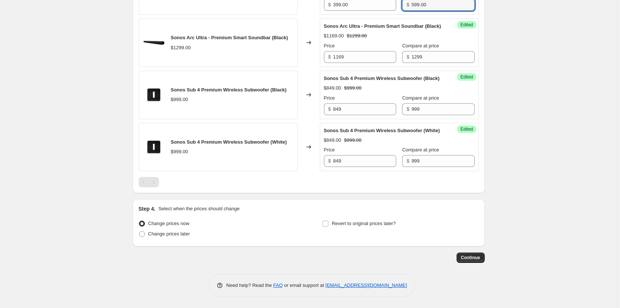
type input "599.00"
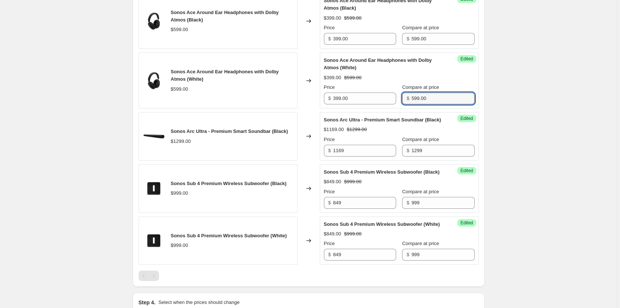
scroll to position [819, 0]
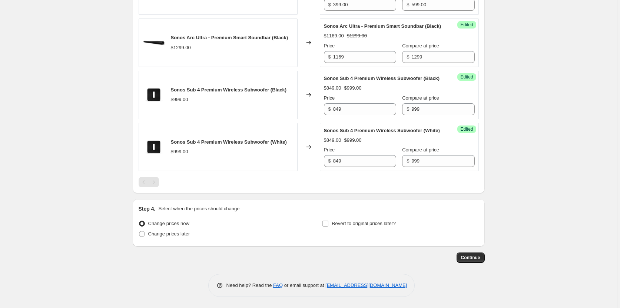
scroll to position [958, 0]
click at [327, 223] on input "Revert to original prices later?" at bounding box center [325, 224] width 6 height 6
checkbox input "true"
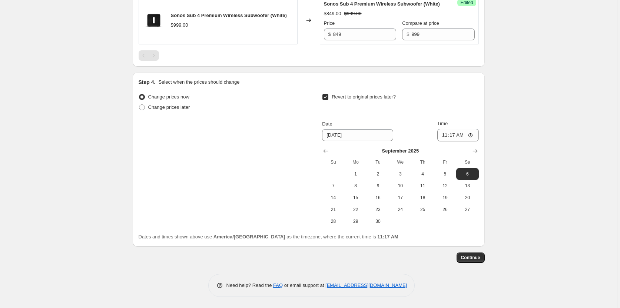
scroll to position [1085, 0]
click at [333, 186] on span "7" at bounding box center [333, 186] width 16 height 6
type input "[DATE]"
click at [447, 137] on input "11:17" at bounding box center [458, 135] width 42 height 13
type input "01:01"
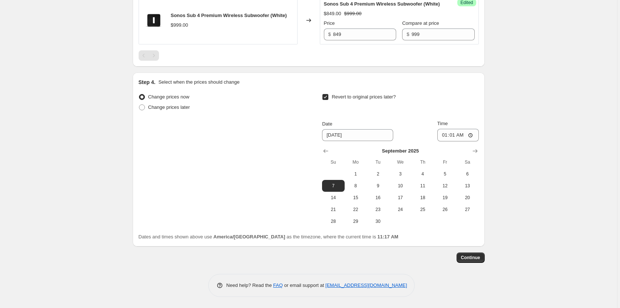
click at [470, 260] on span "Continue" at bounding box center [470, 258] width 19 height 6
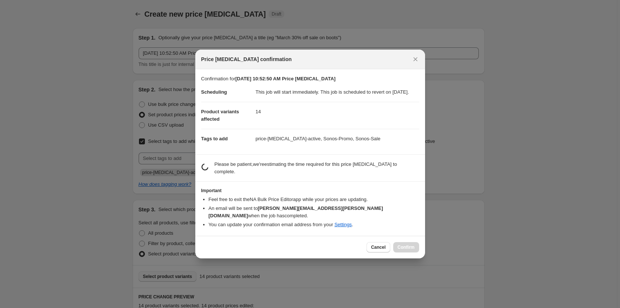
scroll to position [0, 0]
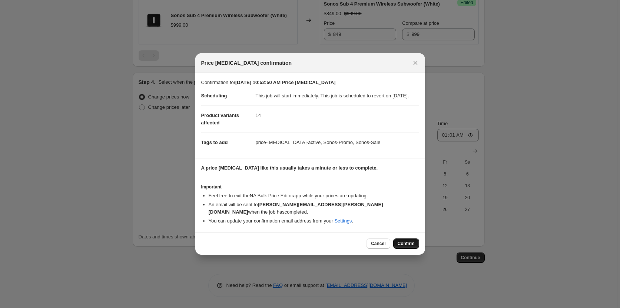
click at [404, 245] on span "Confirm" at bounding box center [406, 244] width 17 height 6
